Goal: Task Accomplishment & Management: Use online tool/utility

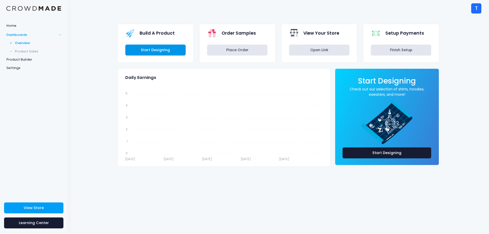
click at [142, 47] on link "Start Designing" at bounding box center [155, 50] width 60 height 11
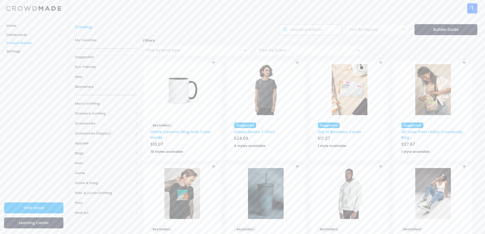
click at [317, 32] on input "text" at bounding box center [310, 29] width 63 height 11
type input "pin"
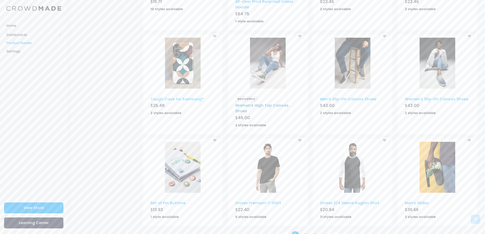
scroll to position [245, 0]
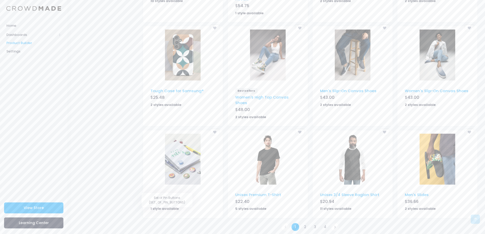
click at [169, 192] on link "Set of Pin Buttons" at bounding box center [167, 194] width 35 height 5
